Goal: Transaction & Acquisition: Purchase product/service

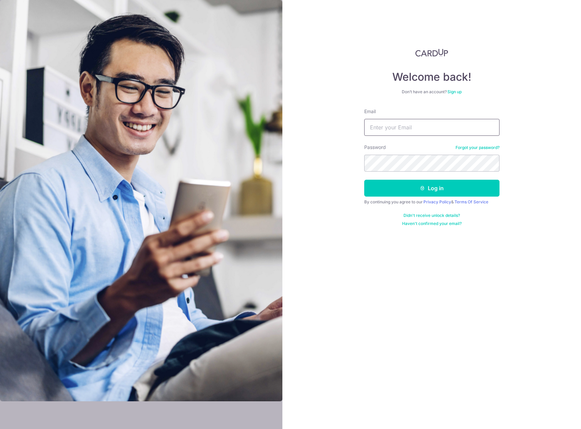
click at [415, 132] on input "Email" at bounding box center [431, 127] width 135 height 17
type input "[EMAIL_ADDRESS][DOMAIN_NAME]"
click at [418, 191] on button "Log in" at bounding box center [431, 188] width 135 height 17
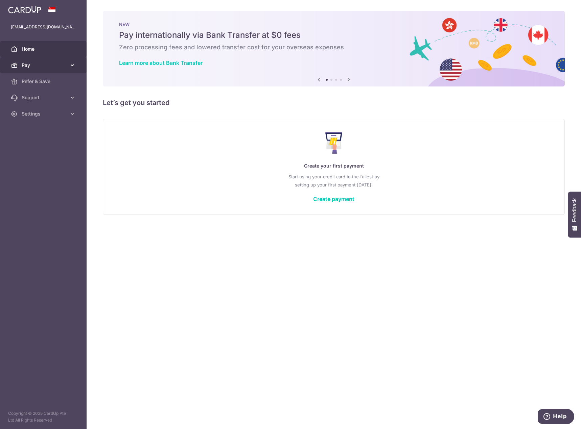
click at [42, 63] on span "Pay" at bounding box center [44, 65] width 45 height 7
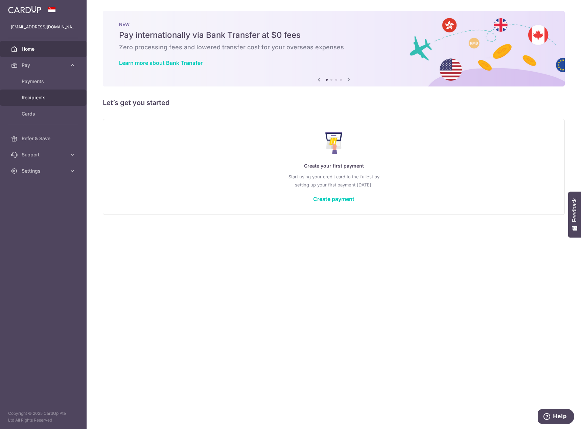
click at [31, 99] on span "Recipients" at bounding box center [44, 97] width 45 height 7
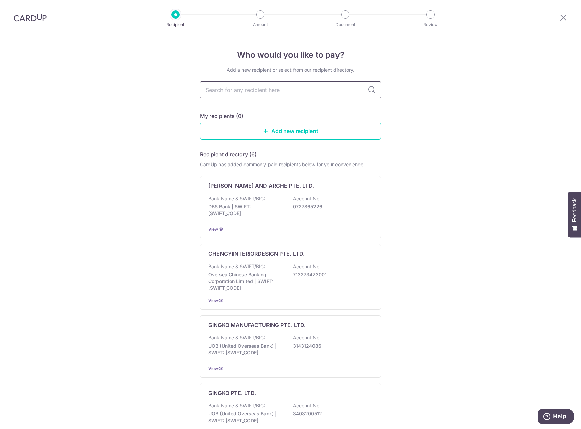
click at [301, 89] on input "text" at bounding box center [290, 89] width 181 height 17
type input "she interior"
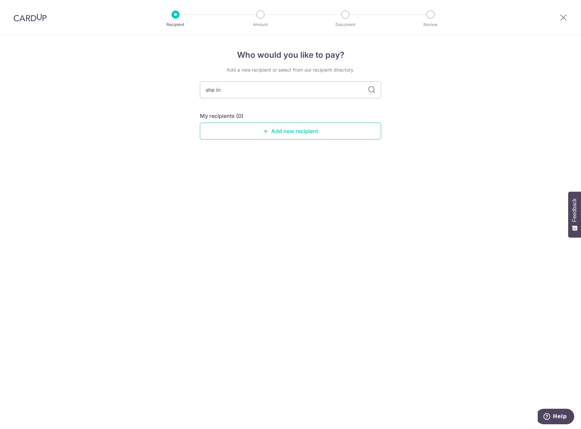
click at [270, 129] on link "Add new recipient" at bounding box center [290, 131] width 181 height 17
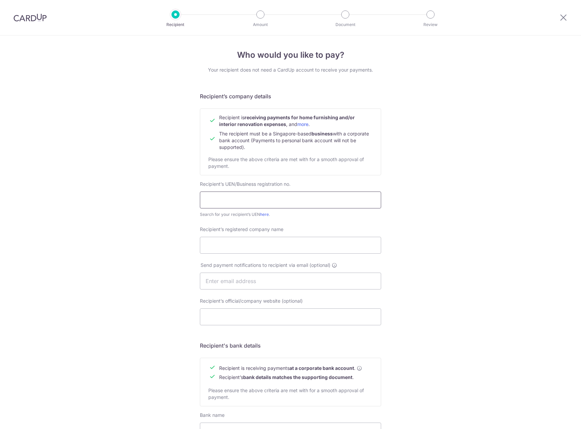
click at [255, 197] on input "text" at bounding box center [290, 200] width 181 height 17
click at [259, 204] on input "text" at bounding box center [290, 200] width 181 height 17
paste input "201801974M"
type input "201801974M"
click at [454, 123] on div "Who would you like to pay? Your recipient does not need a CardUp account to rec…" at bounding box center [290, 289] width 581 height 508
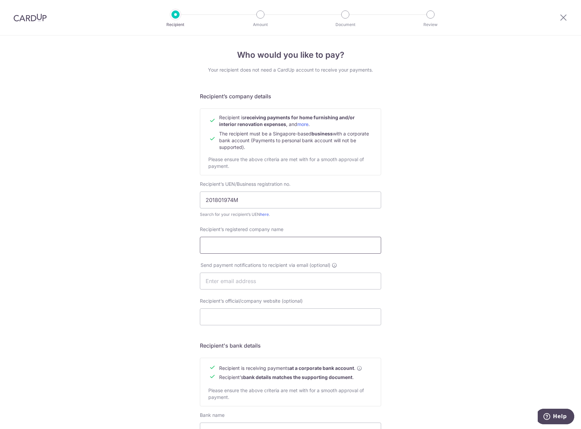
click at [274, 242] on input "Recipient’s registered company name" at bounding box center [290, 245] width 181 height 17
click at [283, 237] on input "Recipient’s registered company name" at bounding box center [290, 245] width 181 height 17
paste input "SHE INTERIOR DESIGN PTE LTD"
type input "SHE INTERIOR DESIGN PTE. LTD."
click at [418, 227] on div "Who would you like to pay? Your recipient does not need a CardUp account to rec…" at bounding box center [290, 289] width 581 height 508
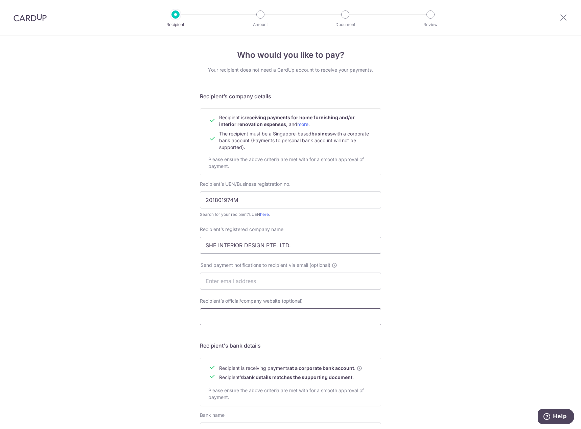
click at [275, 321] on input "Recipient’s official/company website (optional)" at bounding box center [290, 317] width 181 height 17
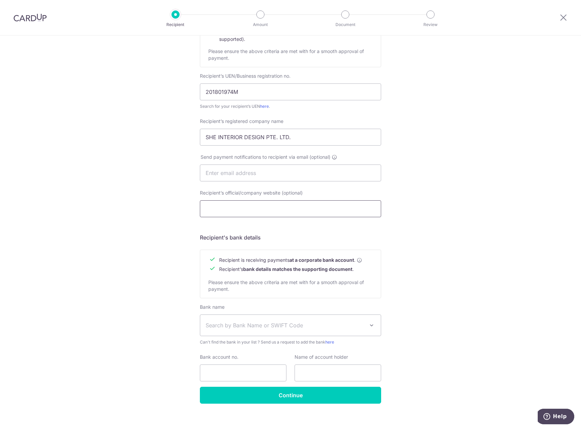
scroll to position [115, 0]
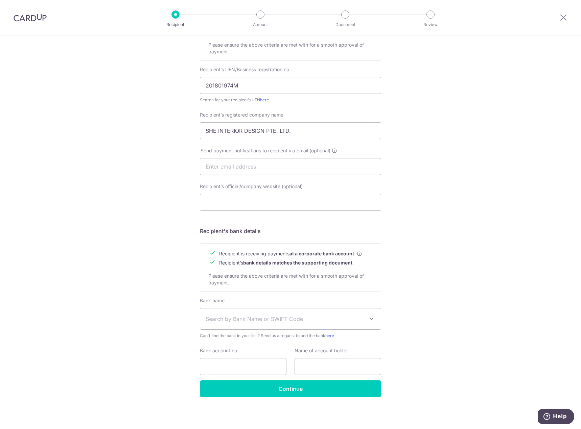
click at [219, 314] on span "Search by Bank Name or SWIFT Code" at bounding box center [290, 319] width 180 height 21
type input "uob"
select select "18"
click at [235, 366] on input "Bank account no." at bounding box center [243, 366] width 87 height 17
type input "3883140689"
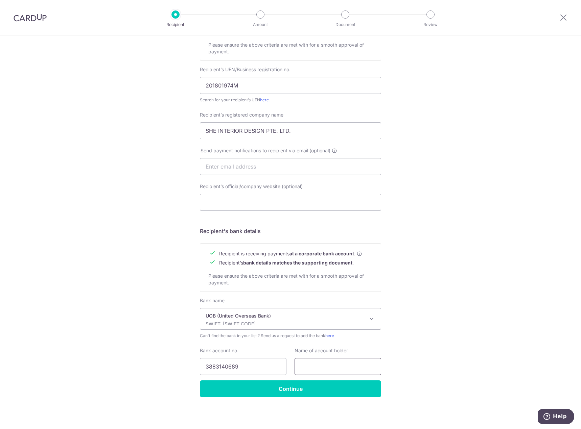
click at [339, 370] on input "text" at bounding box center [337, 366] width 87 height 17
paste input "SHE INTERIOR DESIGN PTE LTD"
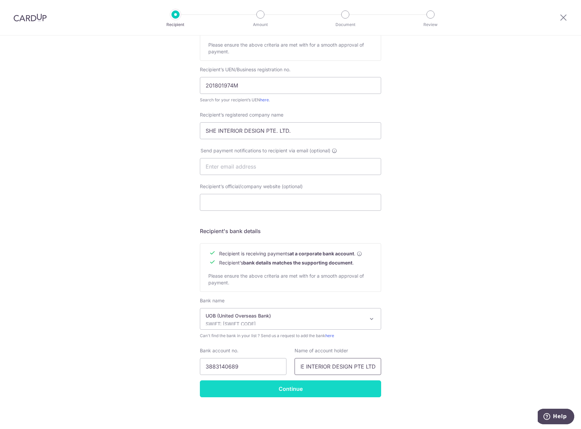
type input "SHE INTERIOR DESIGN PTE LTD"
click at [326, 387] on input "Continue" at bounding box center [290, 389] width 181 height 17
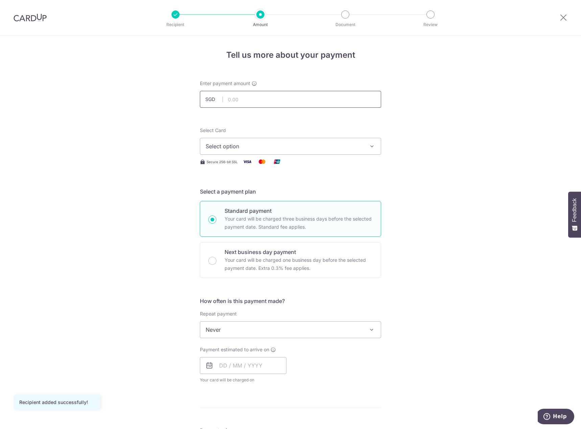
click at [249, 104] on input "text" at bounding box center [290, 99] width 181 height 17
click at [26, 19] on img at bounding box center [30, 18] width 33 height 8
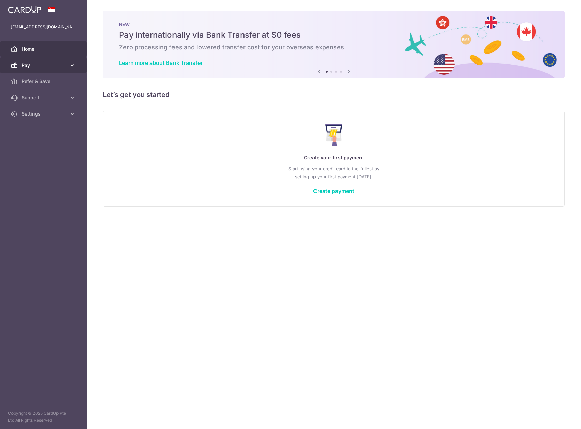
click at [34, 59] on link "Pay" at bounding box center [43, 65] width 87 height 16
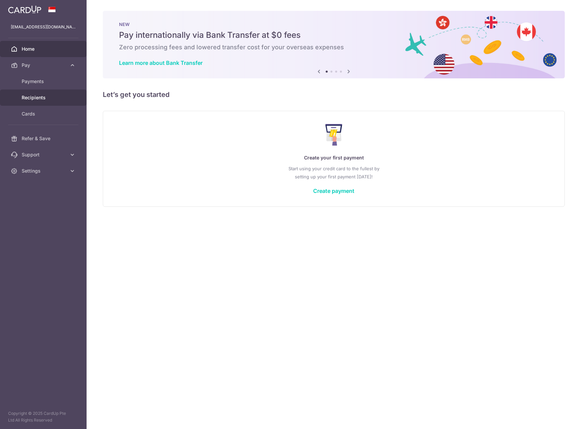
click at [38, 97] on span "Recipients" at bounding box center [44, 97] width 45 height 7
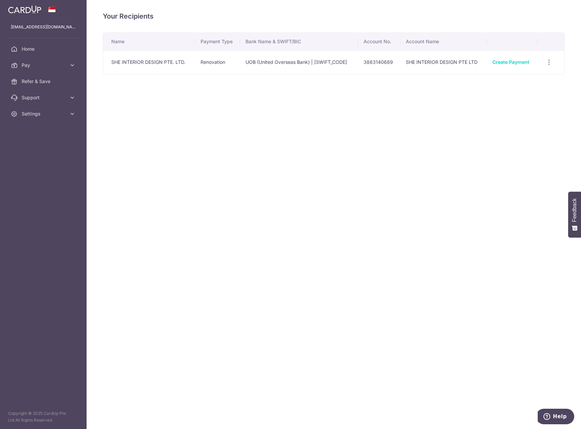
click at [378, 62] on td "3883140689" at bounding box center [379, 62] width 42 height 24
click at [544, 62] on div "View/Edit Linked Payments" at bounding box center [548, 62] width 13 height 13
click at [549, 64] on icon "button" at bounding box center [548, 62] width 7 height 7
click at [520, 81] on span "View/Edit" at bounding box center [526, 81] width 46 height 8
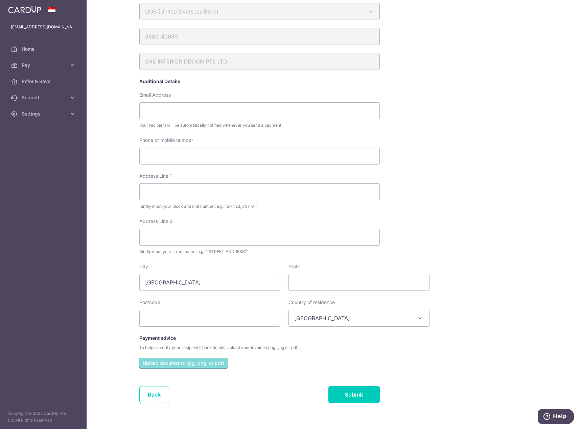
scroll to position [79, 0]
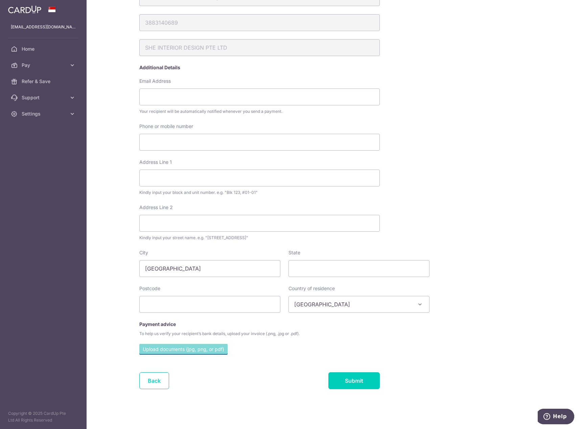
click at [153, 380] on link "Back" at bounding box center [154, 380] width 30 height 17
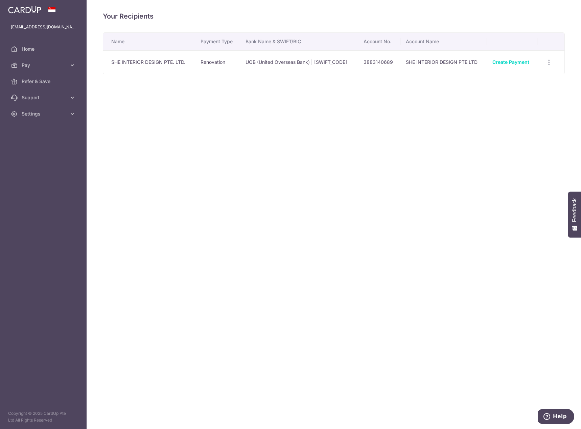
click at [463, 183] on div "Your Recipients Name Payment Type Bank Name & SWIFT/BIC Account No. Account Nam…" at bounding box center [334, 214] width 494 height 429
click at [48, 66] on span "Pay" at bounding box center [44, 65] width 45 height 7
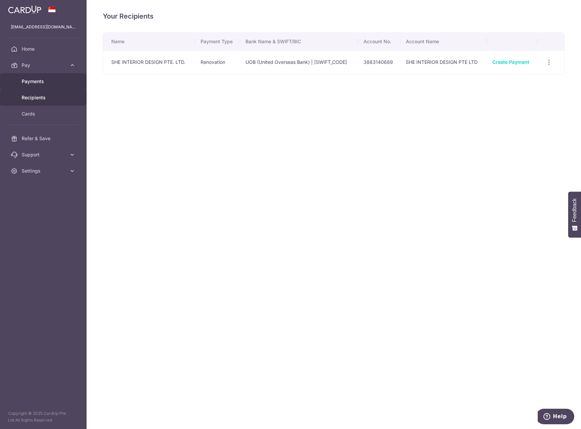
click at [36, 83] on span "Payments" at bounding box center [44, 81] width 45 height 7
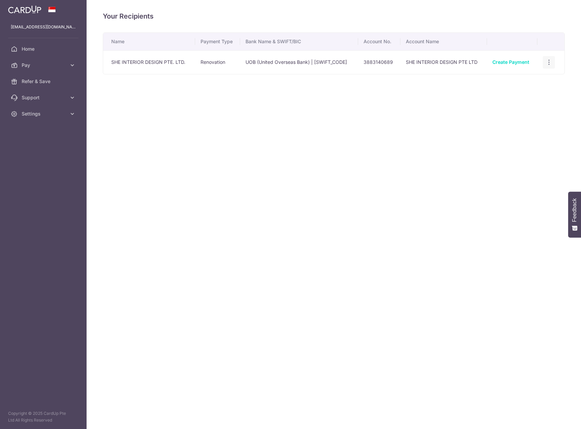
click at [548, 64] on icon "button" at bounding box center [548, 62] width 7 height 7
click at [534, 82] on span "View/Edit" at bounding box center [526, 81] width 46 height 8
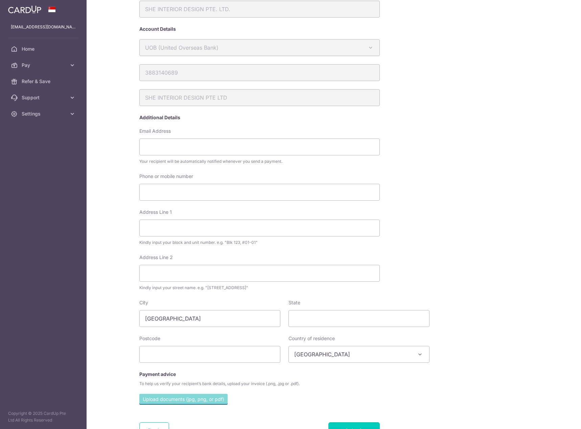
scroll to position [79, 0]
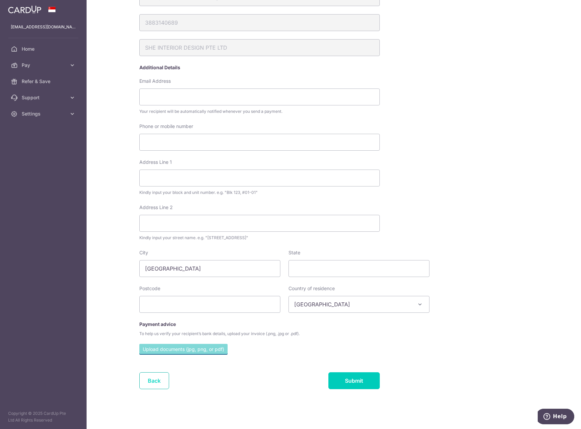
click at [155, 379] on link "Back" at bounding box center [154, 380] width 30 height 17
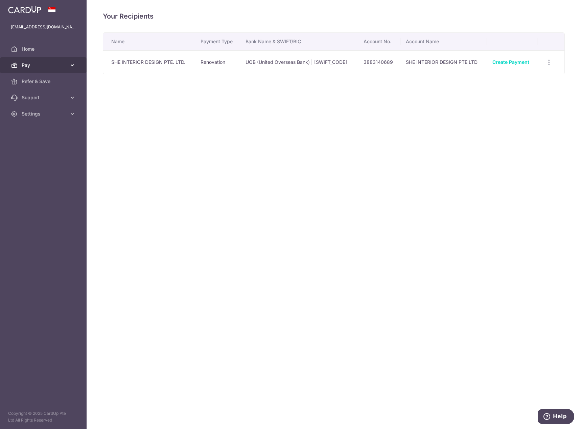
click at [39, 62] on span "Pay" at bounding box center [44, 65] width 45 height 7
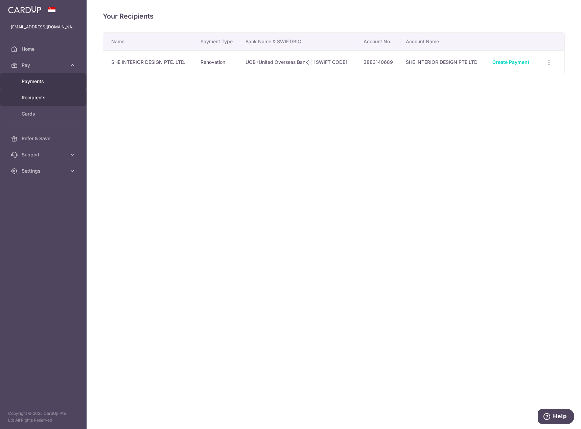
click at [40, 81] on span "Payments" at bounding box center [44, 81] width 45 height 7
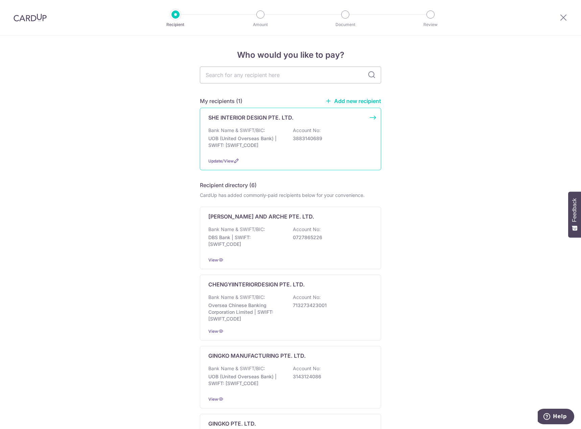
click at [226, 141] on p "UOB (United Overseas Bank) | SWIFT: [SWIFT_CODE]" at bounding box center [246, 142] width 76 height 14
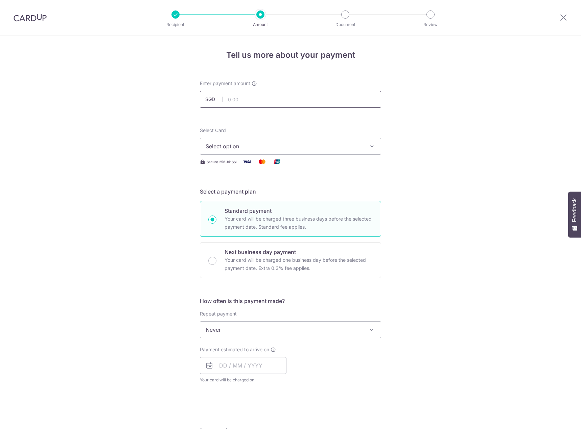
click at [252, 96] on input "text" at bounding box center [290, 99] width 181 height 17
type input "18,270.00"
click at [435, 116] on div "Tell us more about your payment Enter payment amount SGD 18,270.00 18270.00 Sel…" at bounding box center [290, 363] width 581 height 657
click at [273, 146] on span "Select option" at bounding box center [285, 146] width 158 height 8
click at [227, 165] on span "Add credit card" at bounding box center [297, 165] width 158 height 7
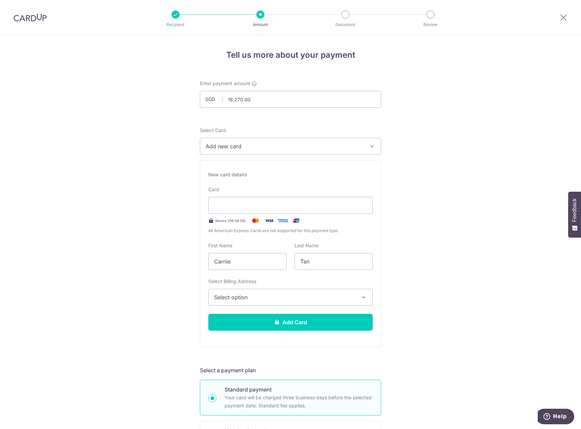
type input "[PERSON_NAME]"
click at [280, 292] on button "Select option" at bounding box center [290, 297] width 164 height 17
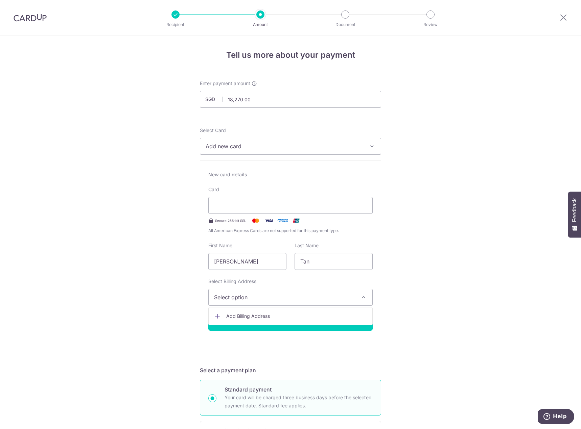
click at [258, 316] on span "Add Billing Address" at bounding box center [296, 316] width 141 height 7
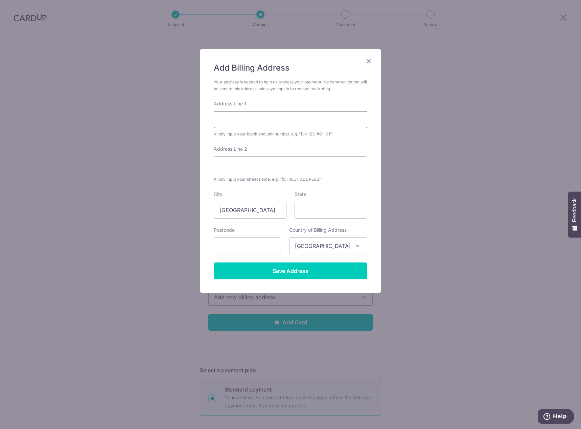
click at [286, 113] on input "Address Line 1" at bounding box center [290, 119] width 153 height 17
type input "Block [STREET_ADDRESS]"
type input "#09-606"
type input "521963"
click at [308, 275] on input "Save Address" at bounding box center [290, 271] width 153 height 17
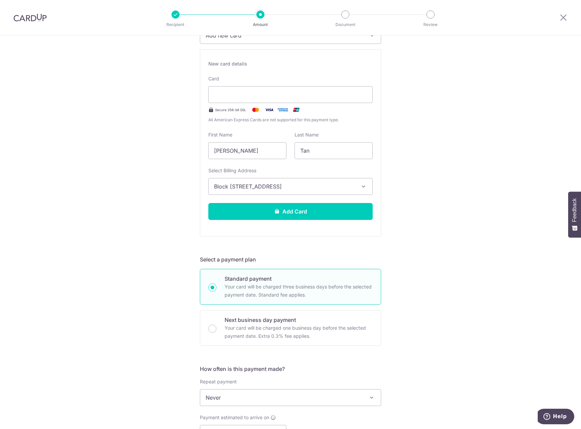
scroll to position [135, 0]
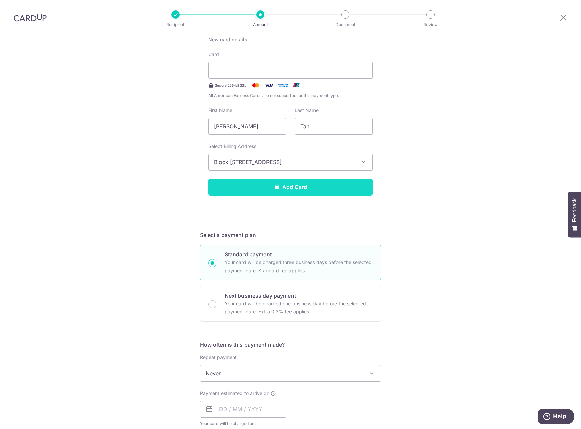
click at [299, 184] on button "Add Card" at bounding box center [290, 187] width 164 height 17
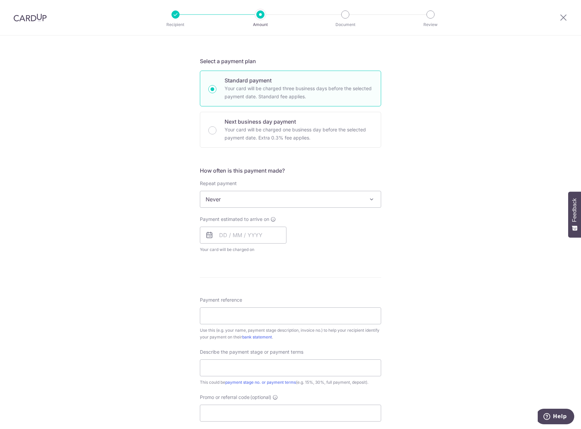
scroll to position [135, 0]
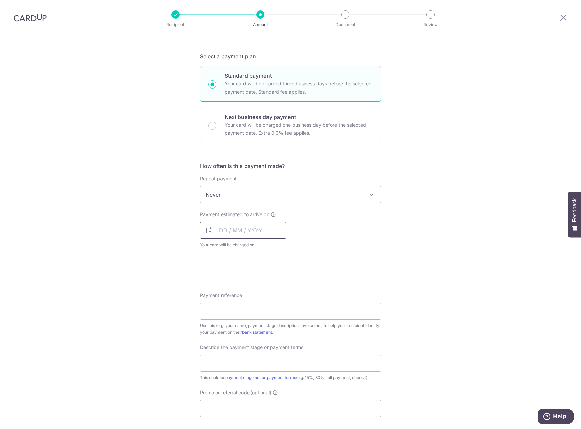
click at [242, 232] on input "text" at bounding box center [243, 230] width 87 height 17
click at [228, 292] on link "8" at bounding box center [227, 292] width 11 height 11
type input "08/09/2025"
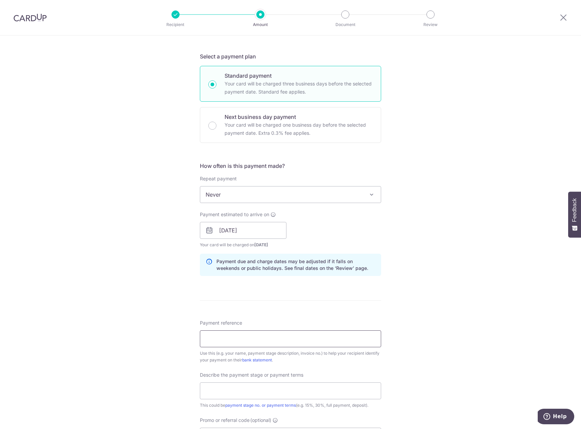
click at [243, 334] on input "Payment reference" at bounding box center [290, 339] width 181 height 17
type input "ID17-3003-25"
click at [245, 395] on input "text" at bounding box center [290, 391] width 181 height 17
type input "payment stage 2b"
click at [493, 348] on div "Tell us more about your payment Enter payment amount SGD 18,270.00 18270.00 Car…" at bounding box center [290, 242] width 581 height 684
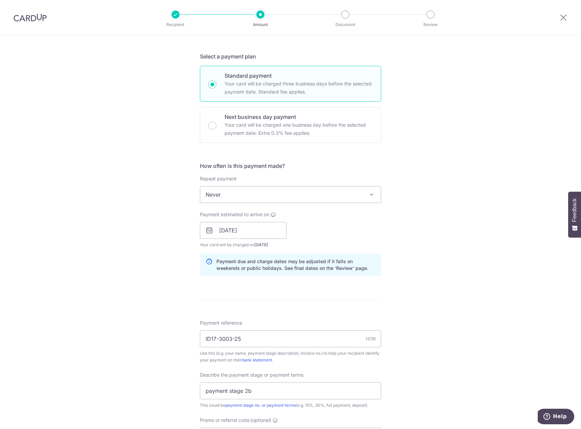
scroll to position [291, 0]
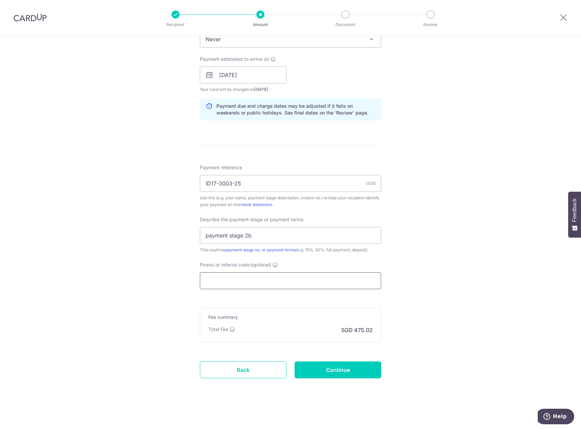
click at [260, 279] on input "Promo or referral code (optional)" at bounding box center [290, 280] width 181 height 17
paste input "RENO25ONE"
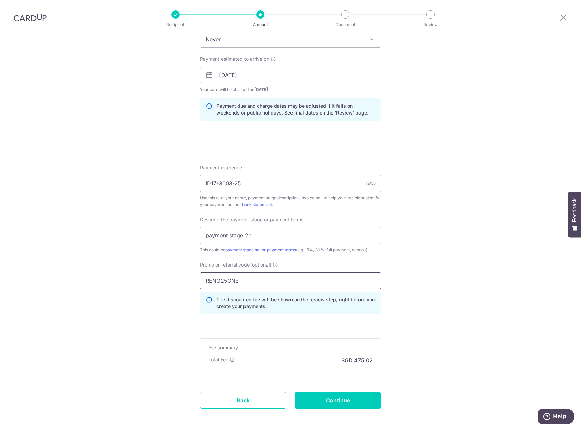
type input "RENO25ONE"
click at [453, 227] on div "Tell us more about your payment Enter payment amount SGD 18,270.00 18270.00 Car…" at bounding box center [290, 102] width 581 height 715
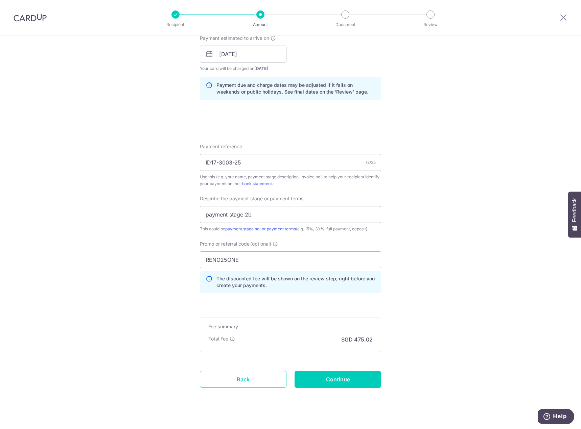
scroll to position [321, 0]
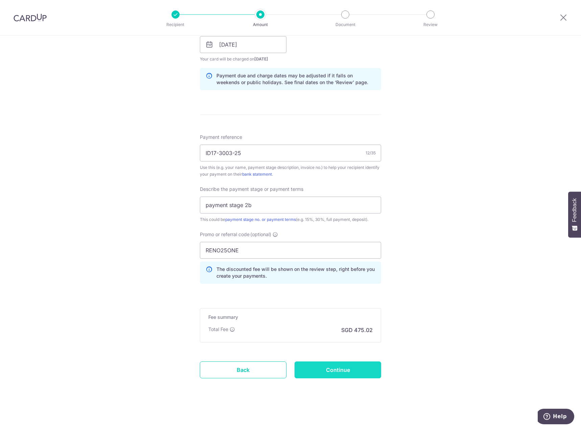
click at [346, 367] on input "Continue" at bounding box center [337, 370] width 87 height 17
type input "Create Schedule"
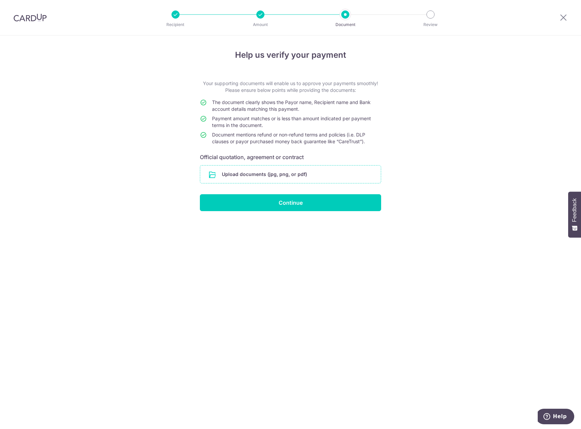
click at [233, 173] on input "file" at bounding box center [290, 175] width 180 height 18
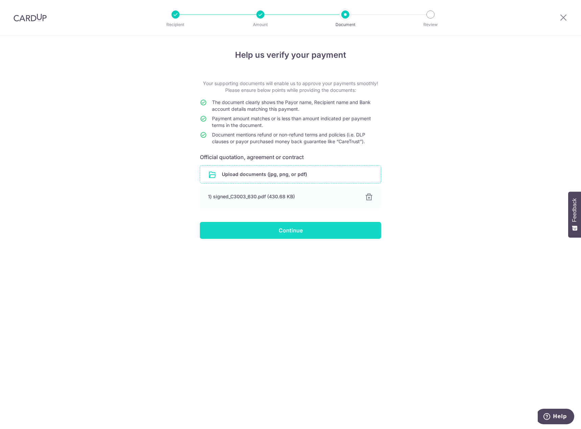
click at [302, 232] on input "Continue" at bounding box center [290, 230] width 181 height 17
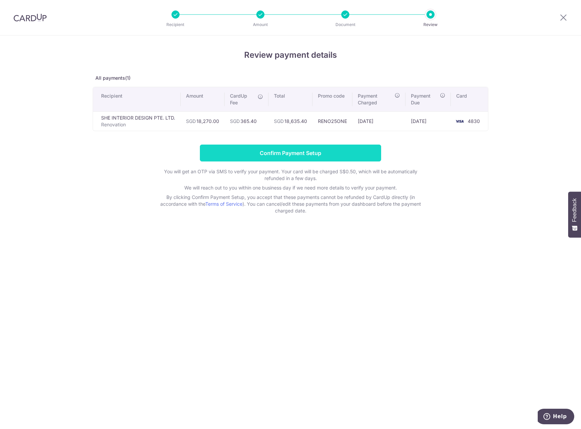
click at [296, 152] on input "Confirm Payment Setup" at bounding box center [290, 153] width 181 height 17
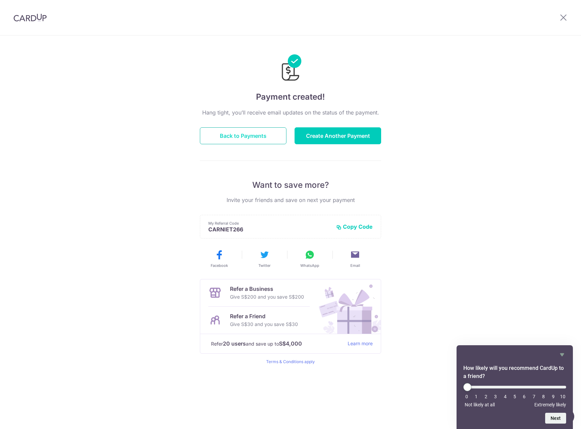
click at [252, 137] on button "Back to Payments" at bounding box center [243, 135] width 87 height 17
